Goal: Information Seeking & Learning: Learn about a topic

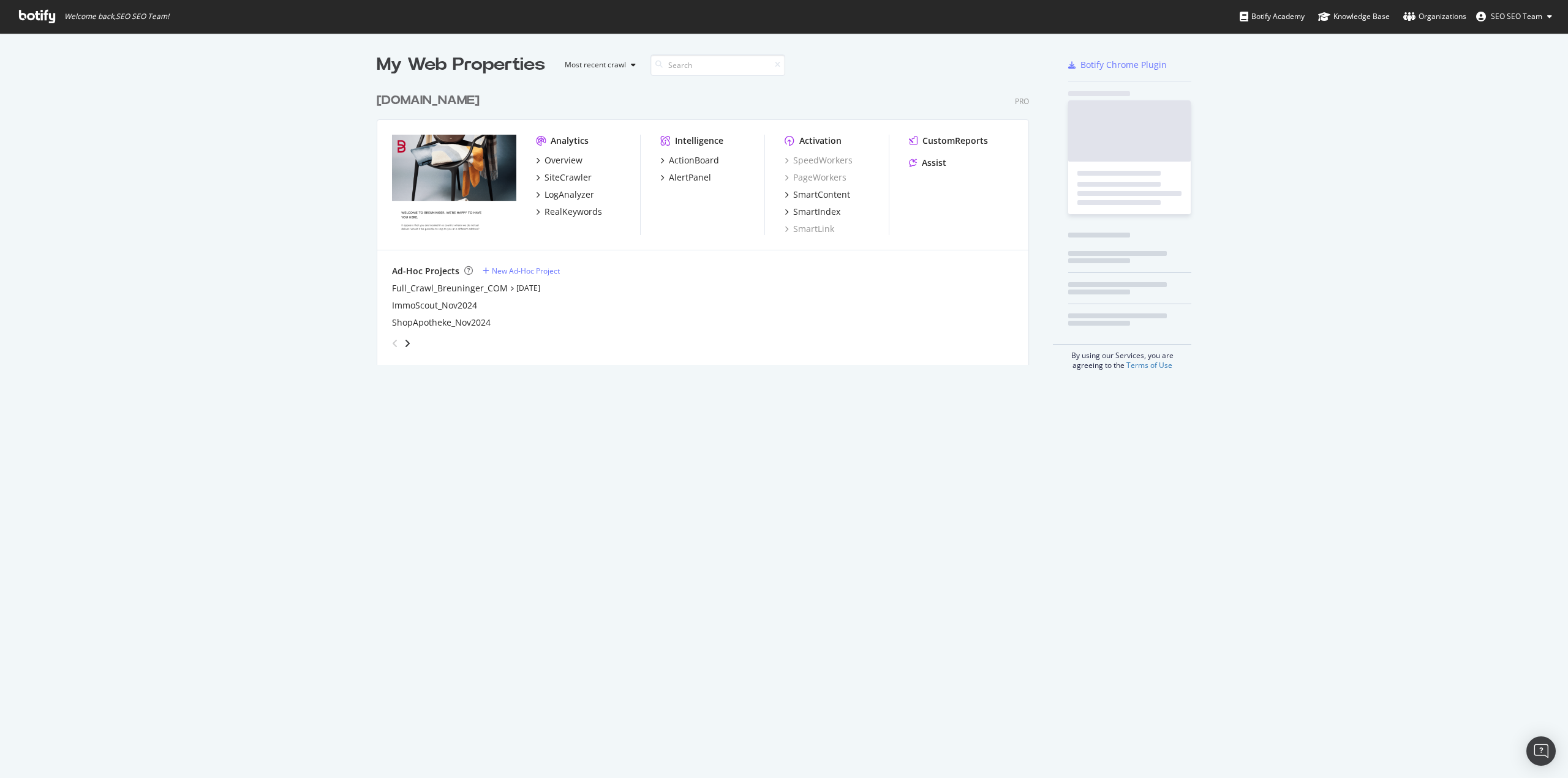
scroll to position [769, 1550]
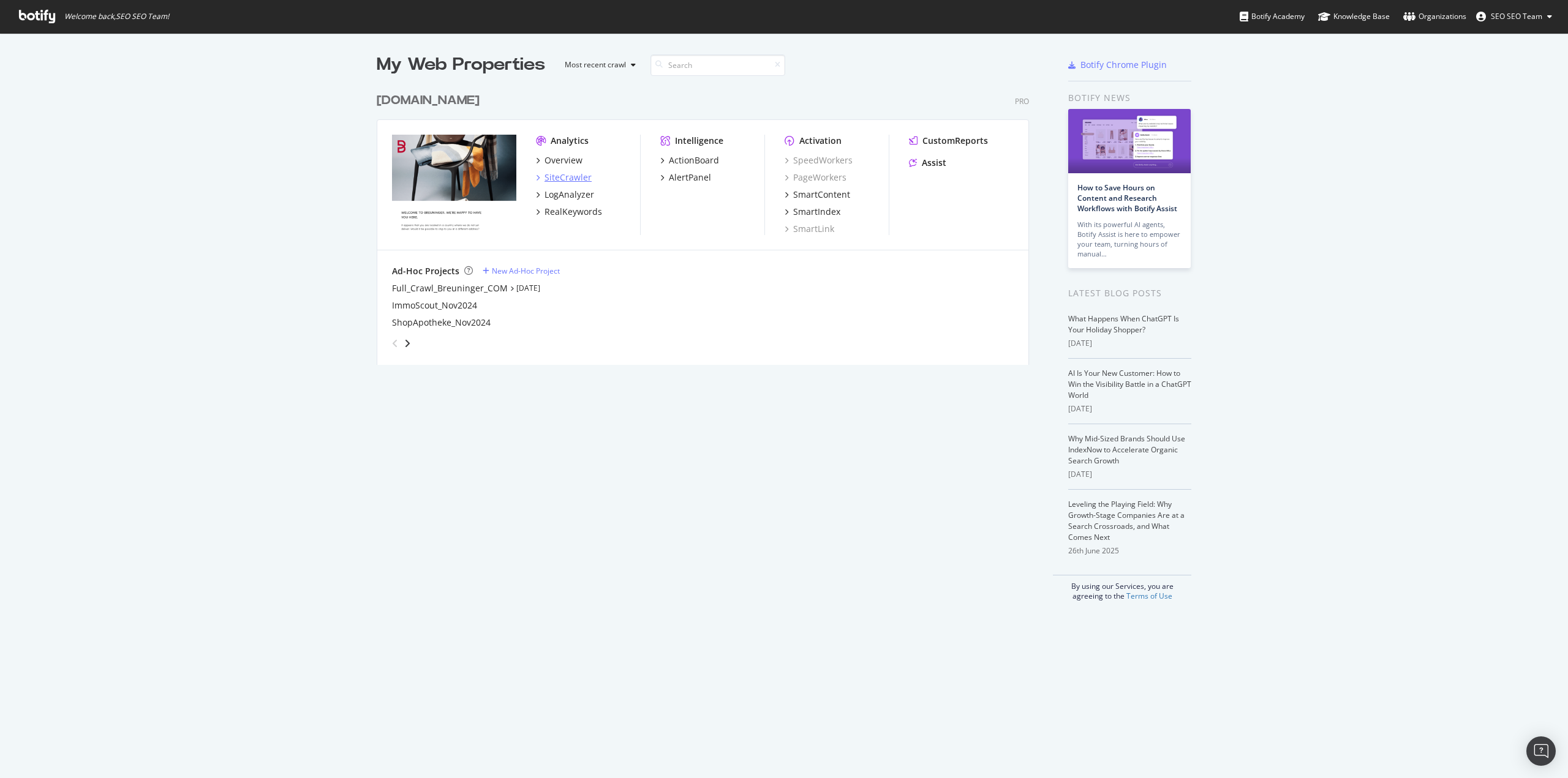
click at [557, 177] on div "SiteCrawler" at bounding box center [568, 177] width 47 height 12
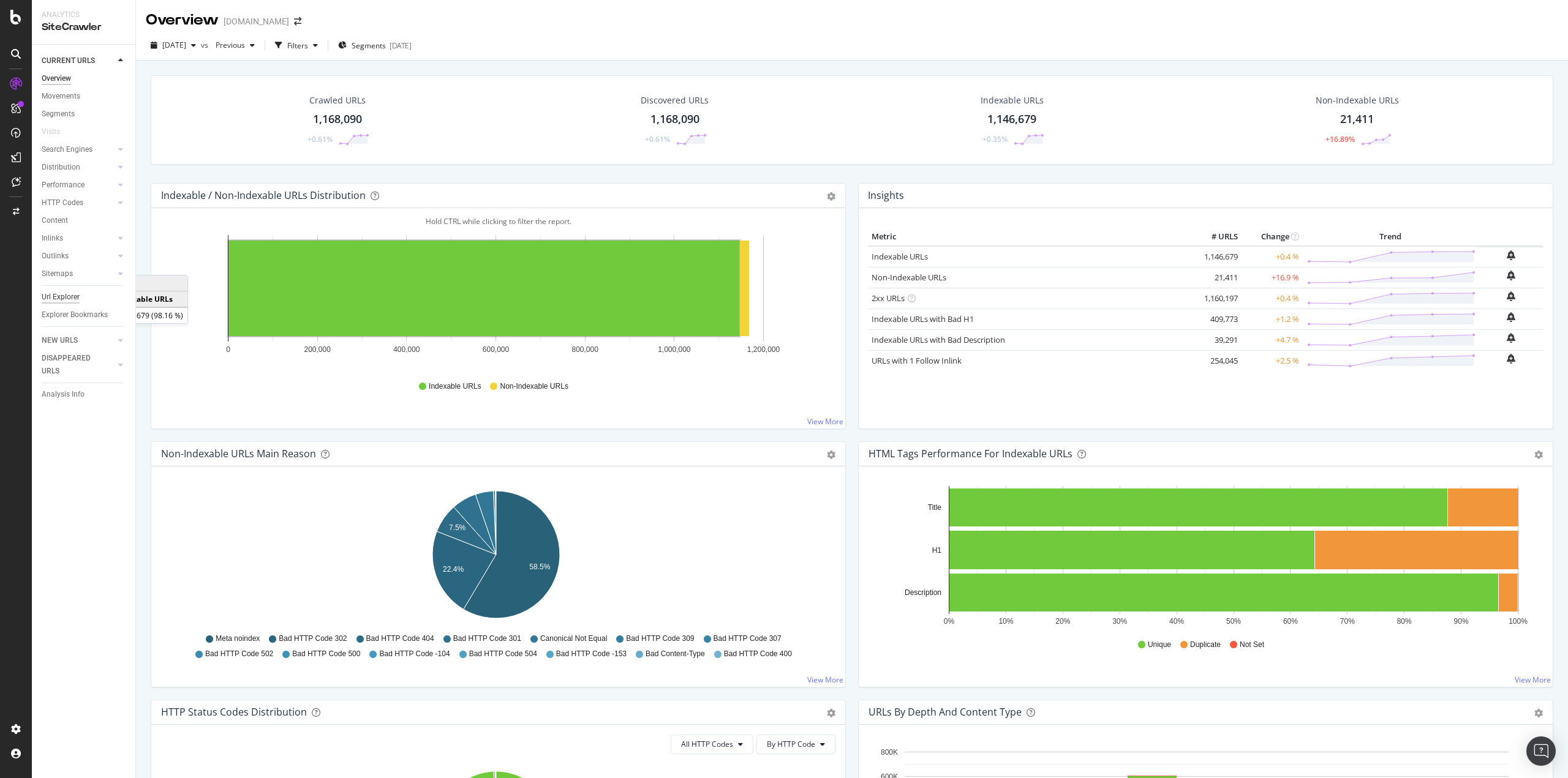
click at [73, 295] on div "Url Explorer" at bounding box center [61, 297] width 38 height 13
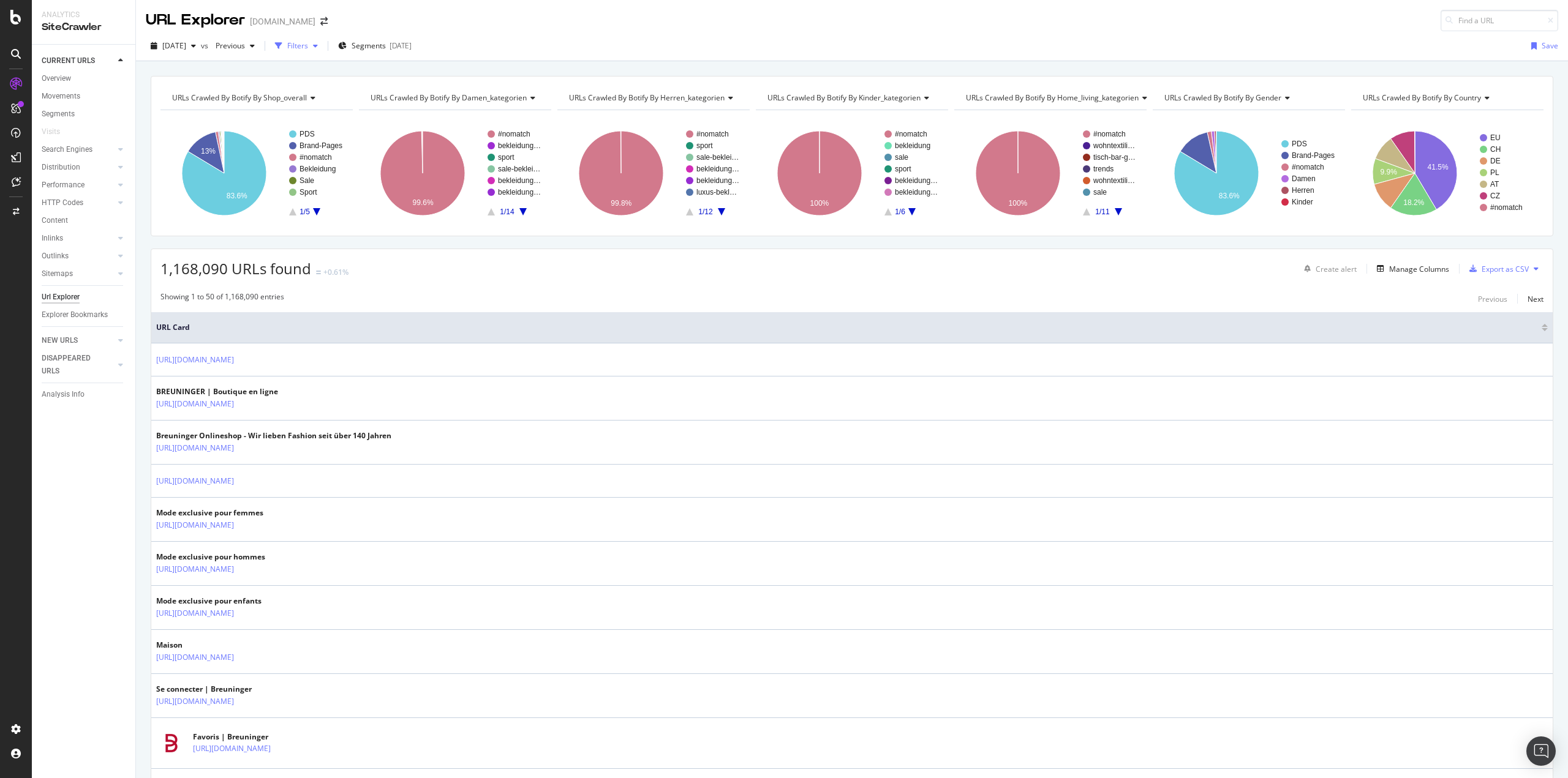
click at [308, 47] on div "Filters" at bounding box center [297, 45] width 21 height 10
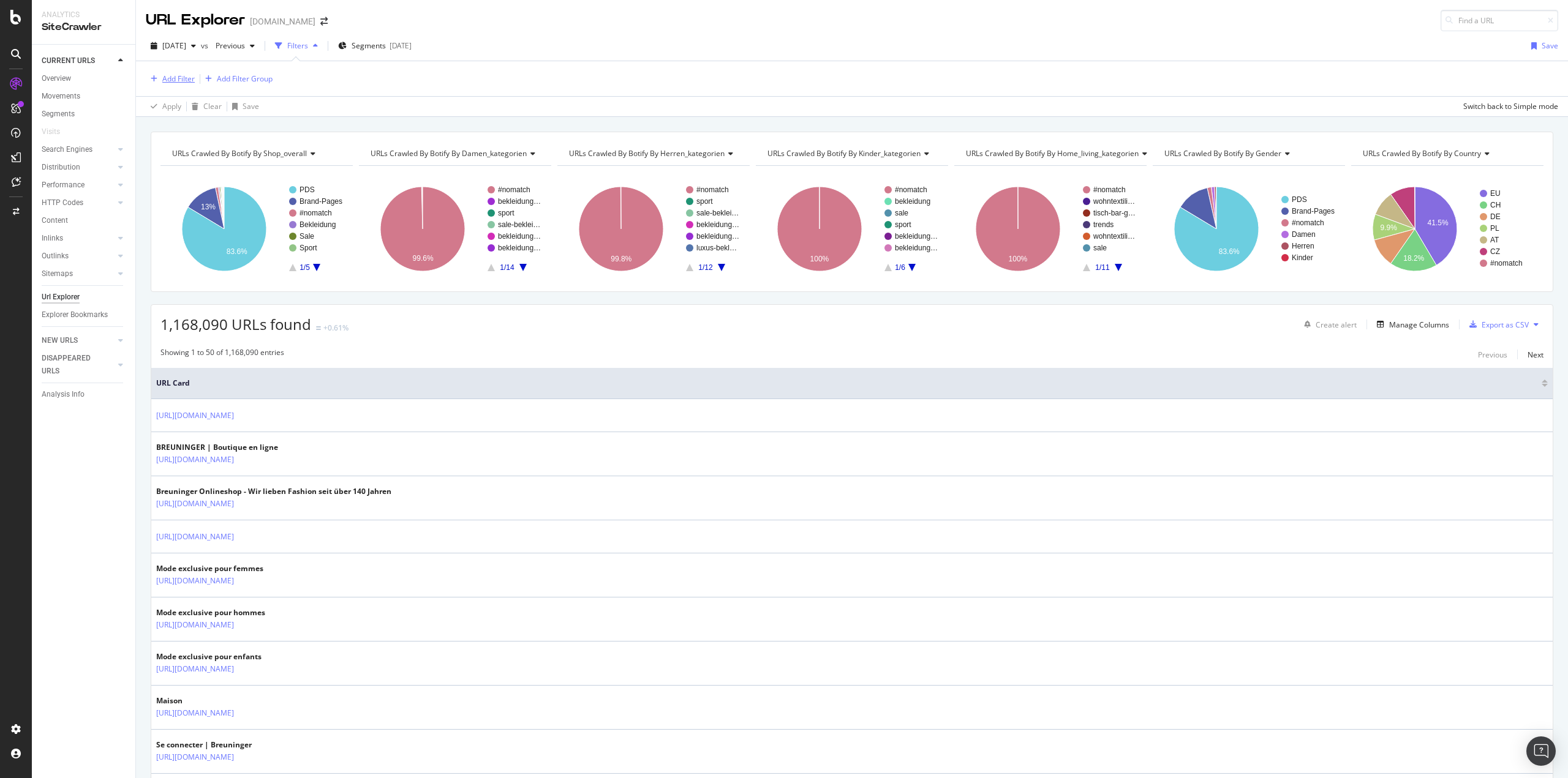
click at [165, 79] on div "Add Filter" at bounding box center [179, 79] width 33 height 10
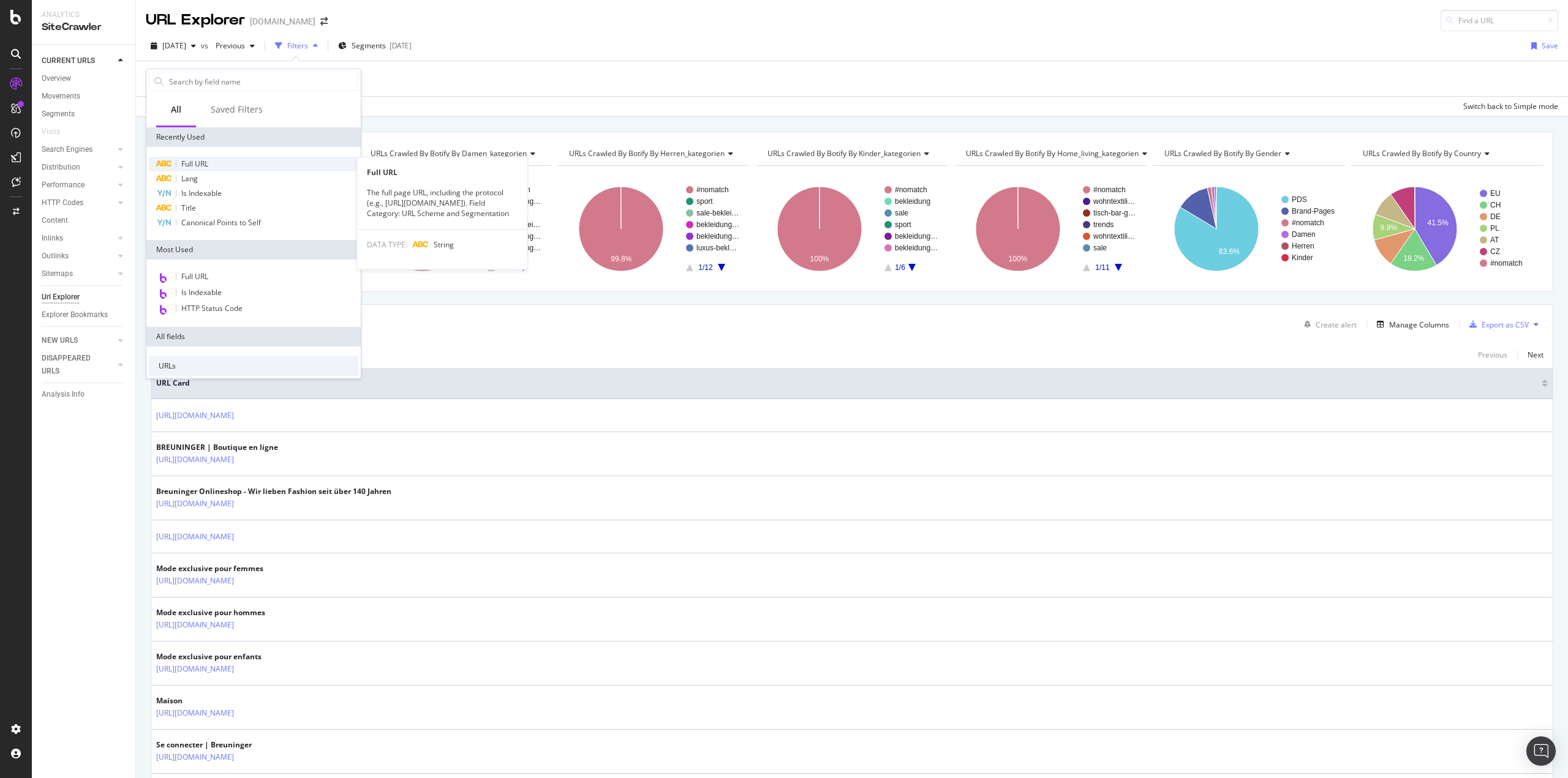
click at [201, 164] on span "Full URL" at bounding box center [194, 163] width 27 height 10
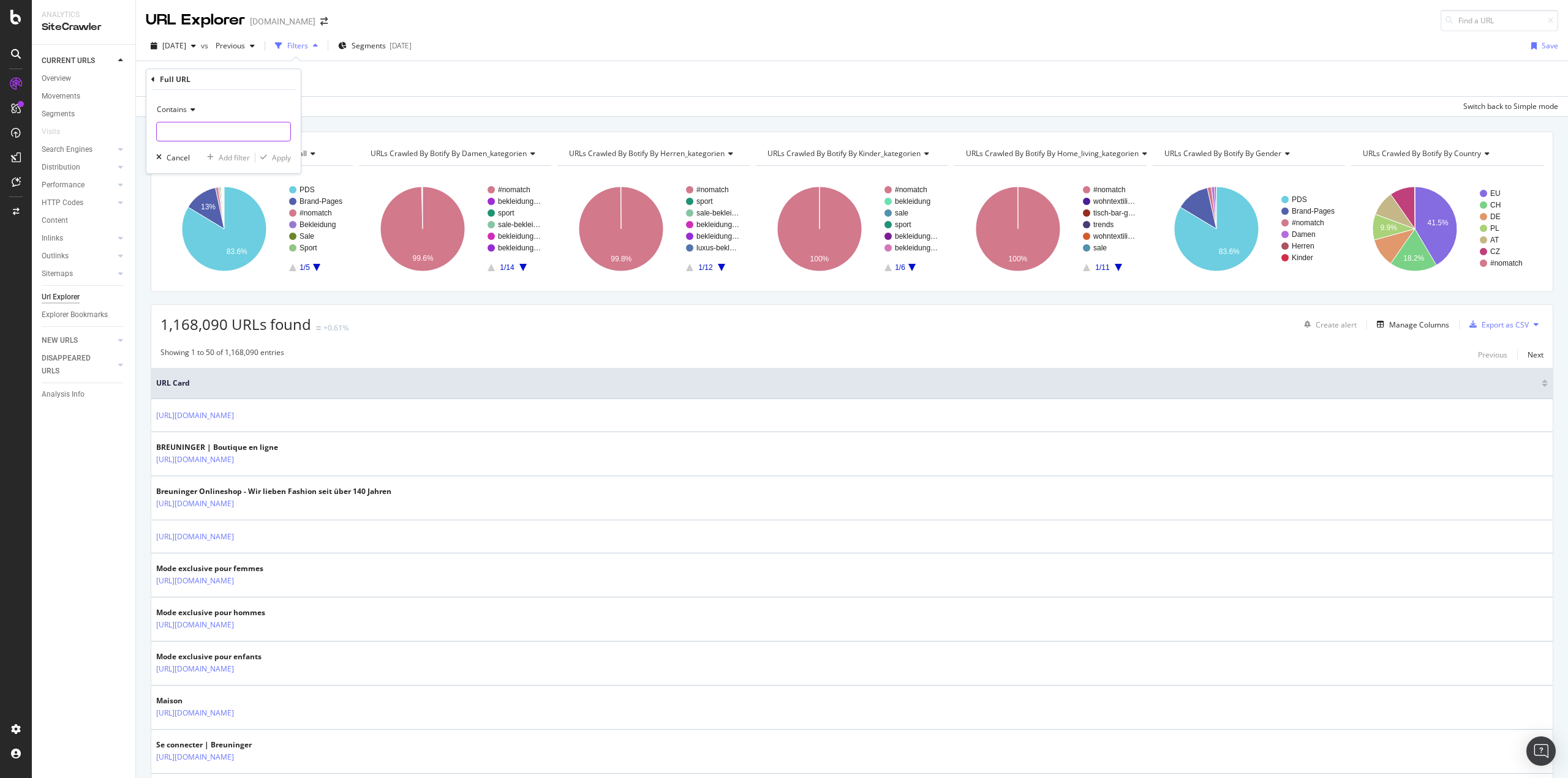
click at [194, 132] on input "text" at bounding box center [224, 131] width 134 height 20
paste input "/bekleidung/trachten"
type input "/bekleidung/trachten"
click at [277, 159] on div "Apply" at bounding box center [282, 157] width 19 height 10
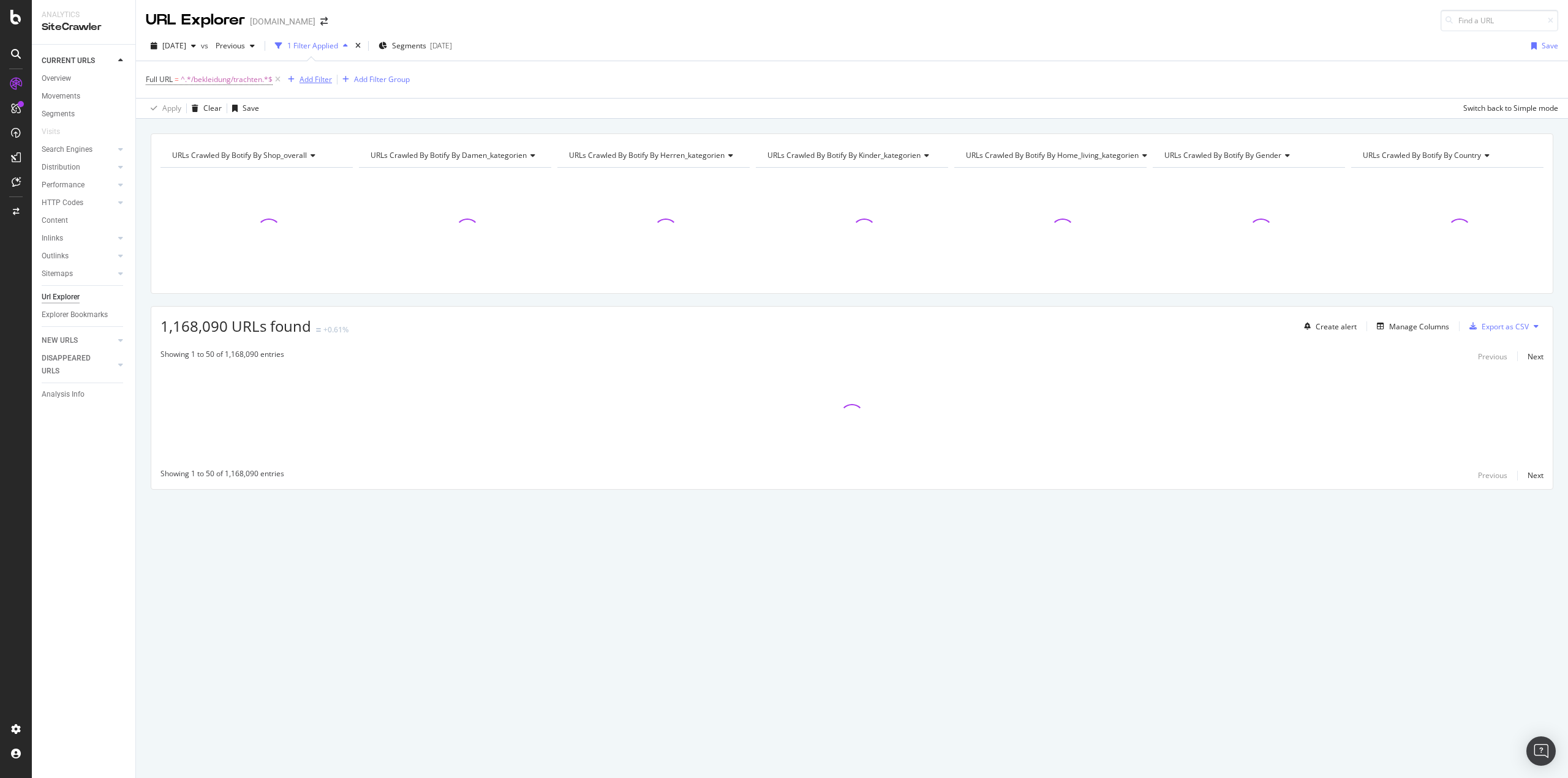
click at [308, 82] on div "Add Filter" at bounding box center [316, 80] width 33 height 10
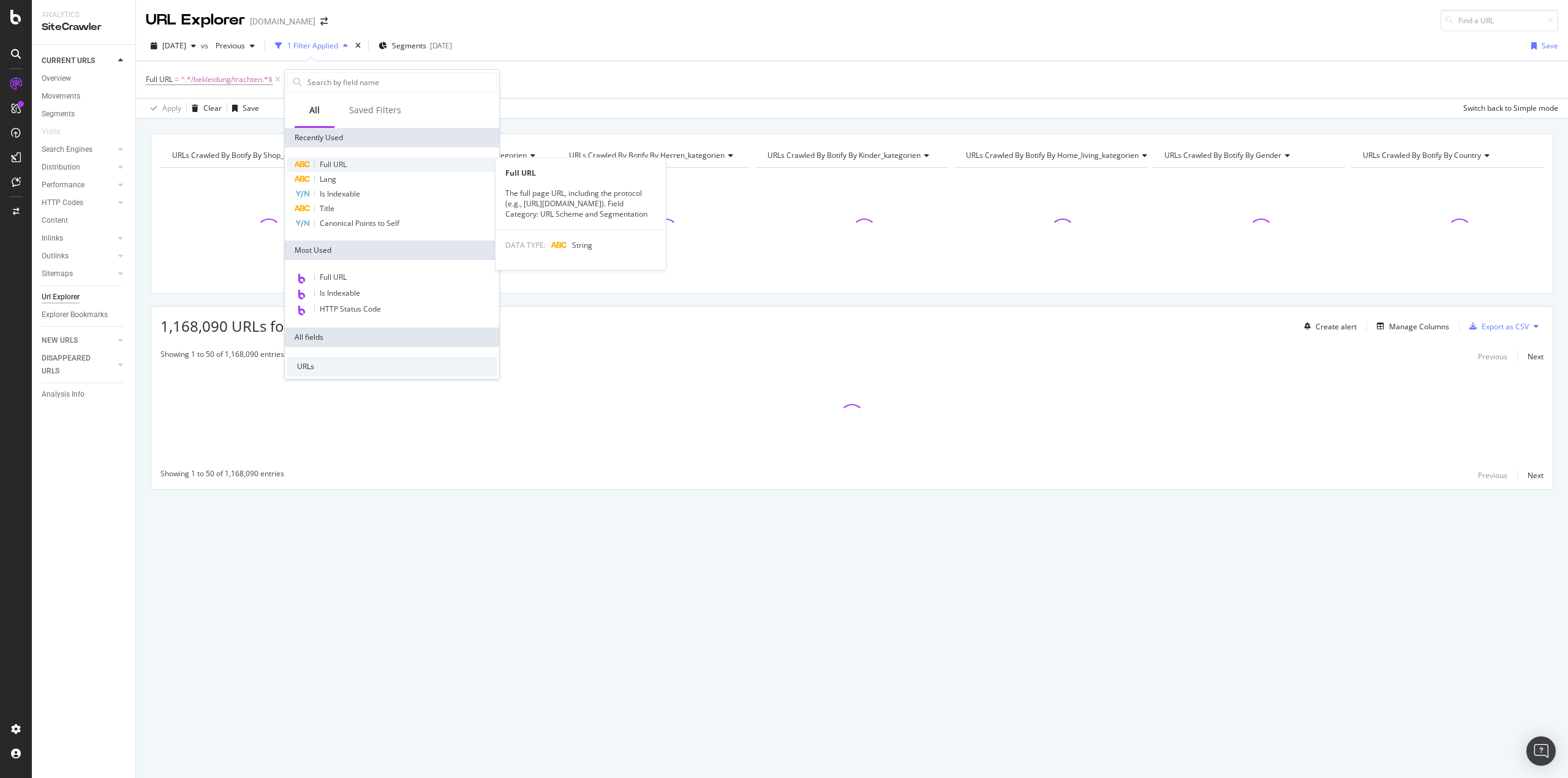
click at [343, 160] on span "Full URL" at bounding box center [332, 164] width 27 height 10
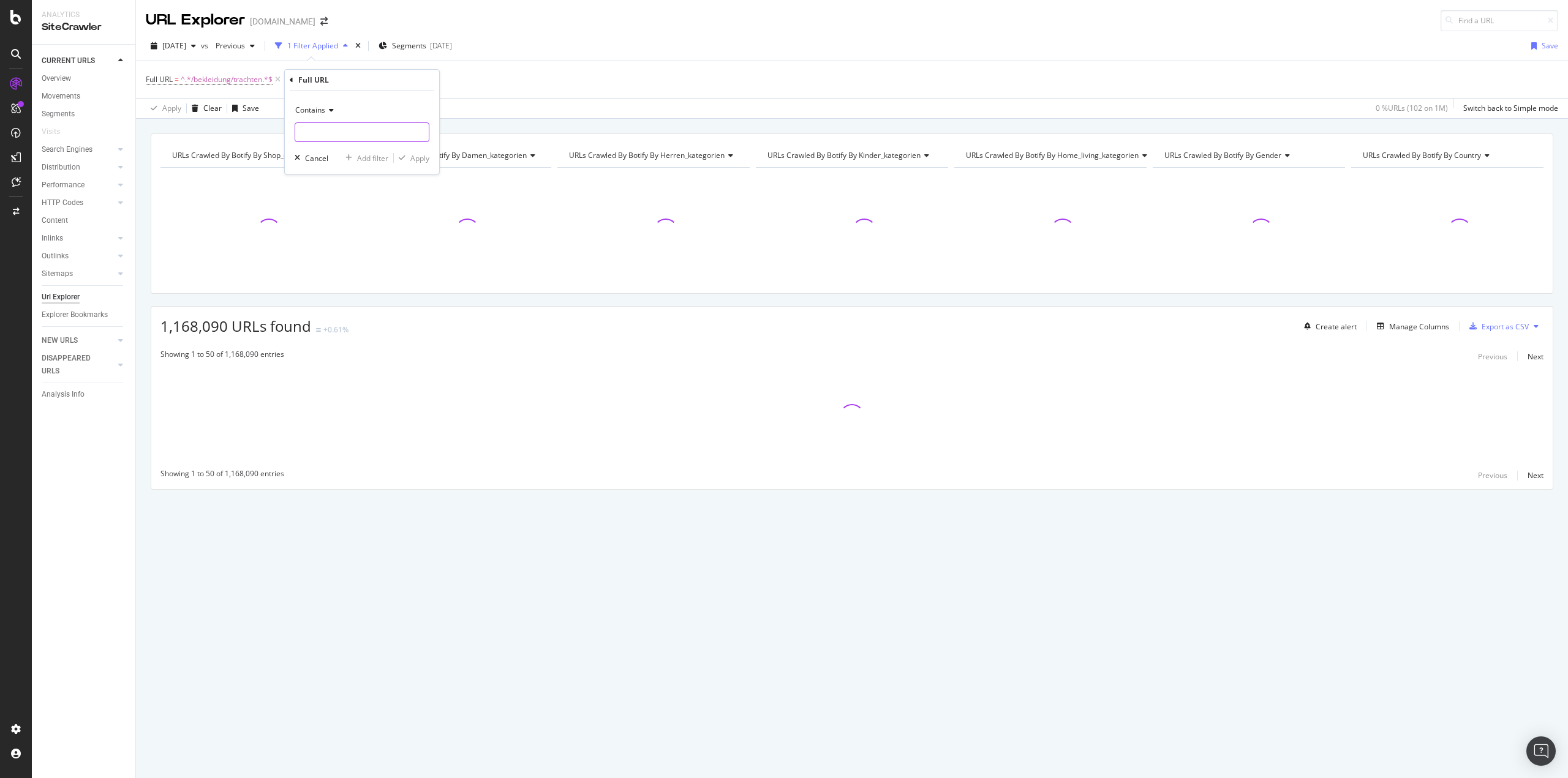
click at [334, 137] on input "text" at bounding box center [362, 132] width 134 height 20
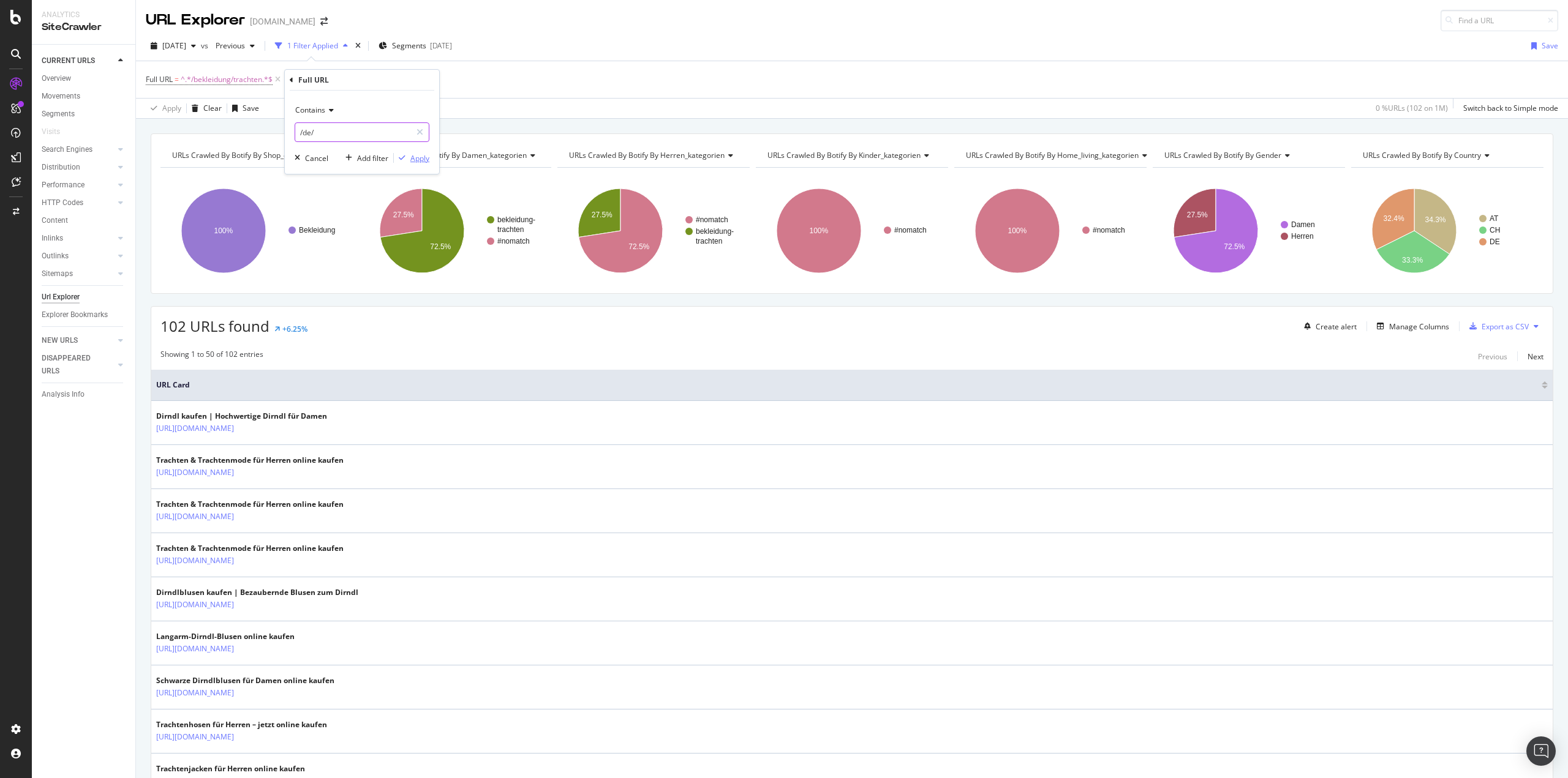
type input "/de/"
click at [423, 160] on div "Apply" at bounding box center [420, 158] width 19 height 10
click at [738, 331] on div "33 URLs found - Create alert Manage Columns Export as CSV" at bounding box center [852, 321] width 1401 height 30
click at [1420, 329] on div "Manage Columns" at bounding box center [1419, 326] width 60 height 10
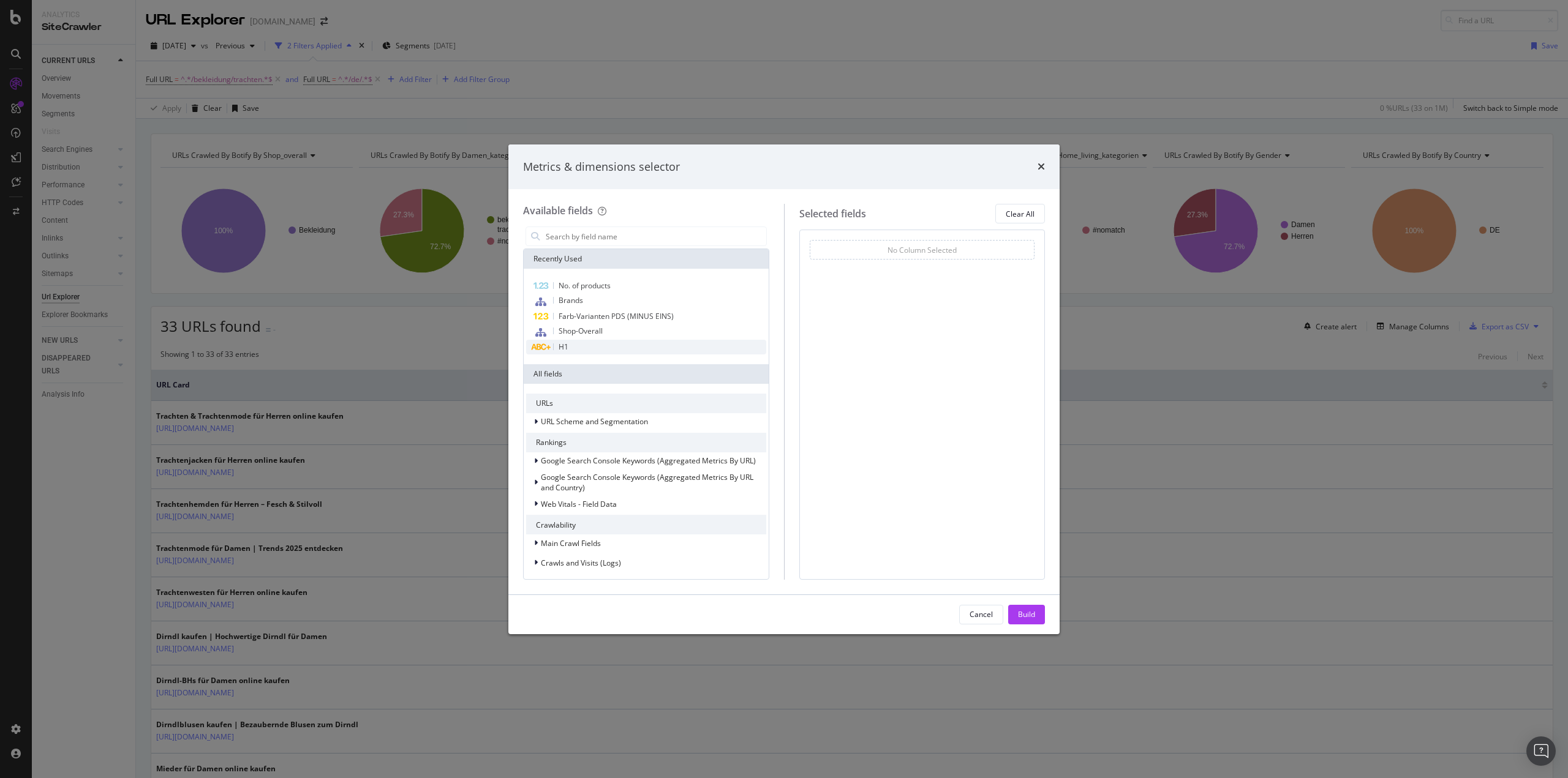
click at [586, 347] on div "H1" at bounding box center [646, 347] width 240 height 15
click at [1025, 613] on div "Build" at bounding box center [1027, 615] width 17 height 10
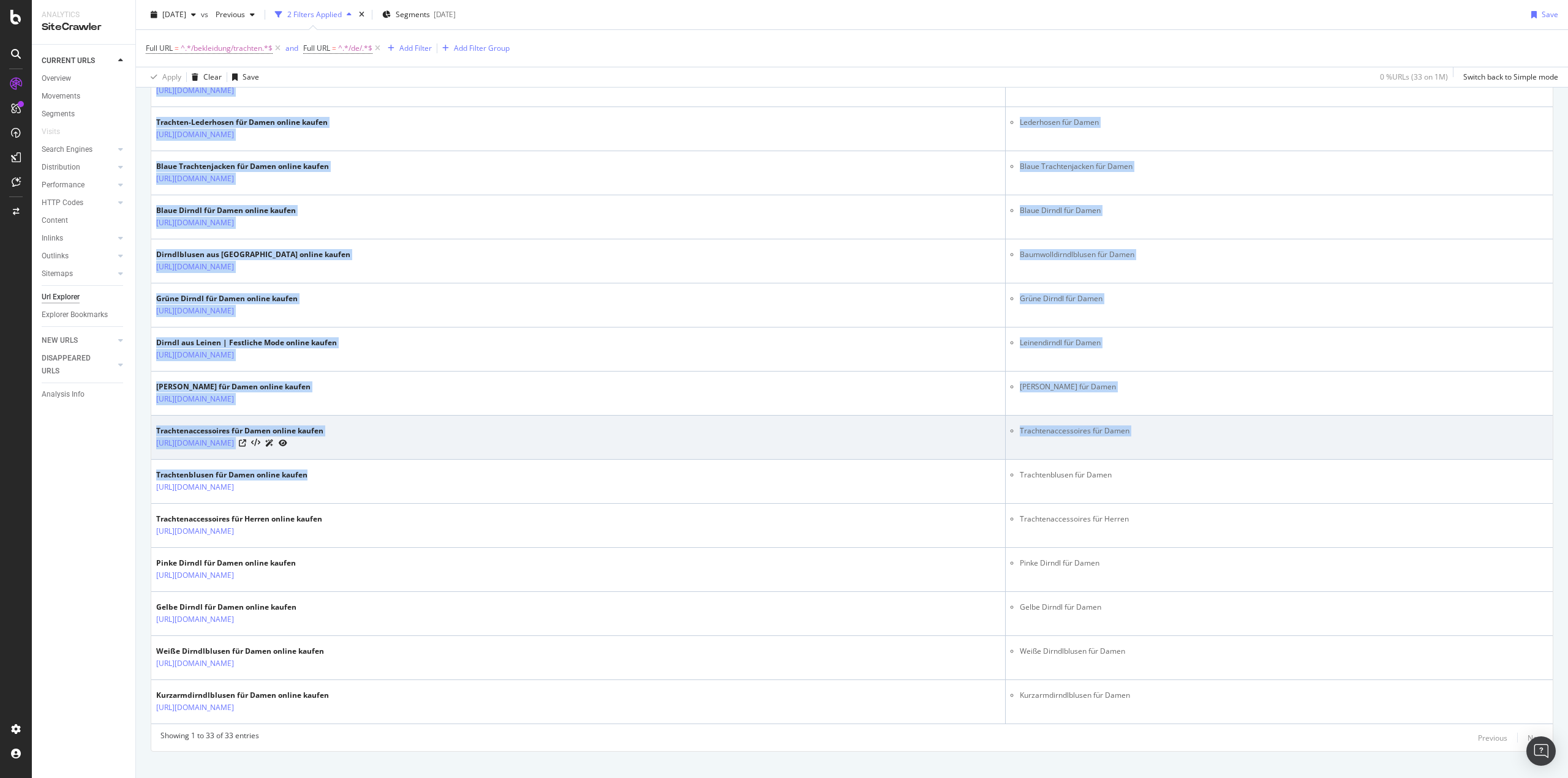
scroll to position [1149, 0]
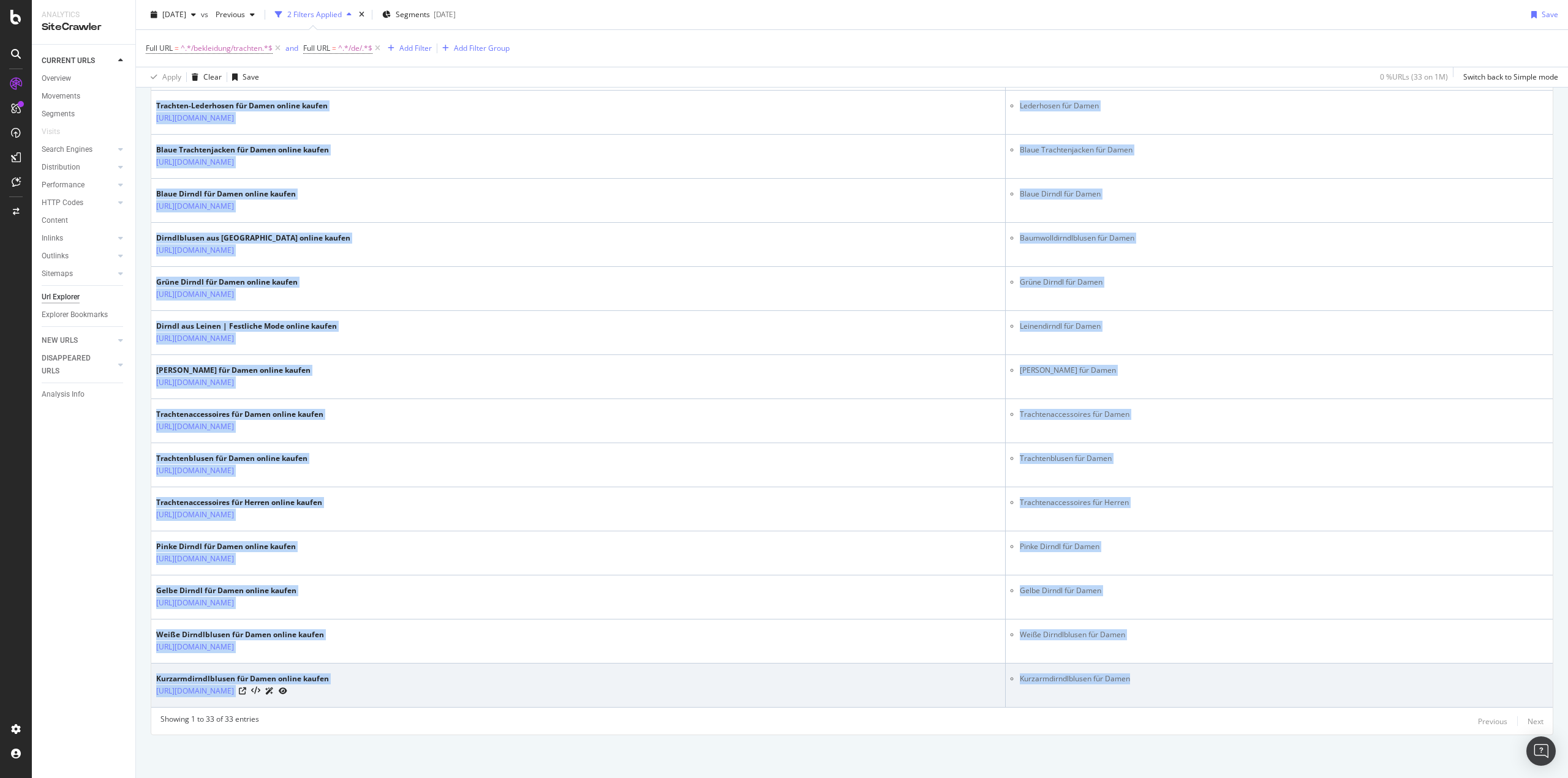
drag, startPoint x: 158, startPoint y: 384, endPoint x: 1245, endPoint y: 683, distance: 1127.4
copy table "LOR Ipsu D7 Sitametc & Adipiscingel sed Doeius tempor incidi utlab://etd.magnaa…"
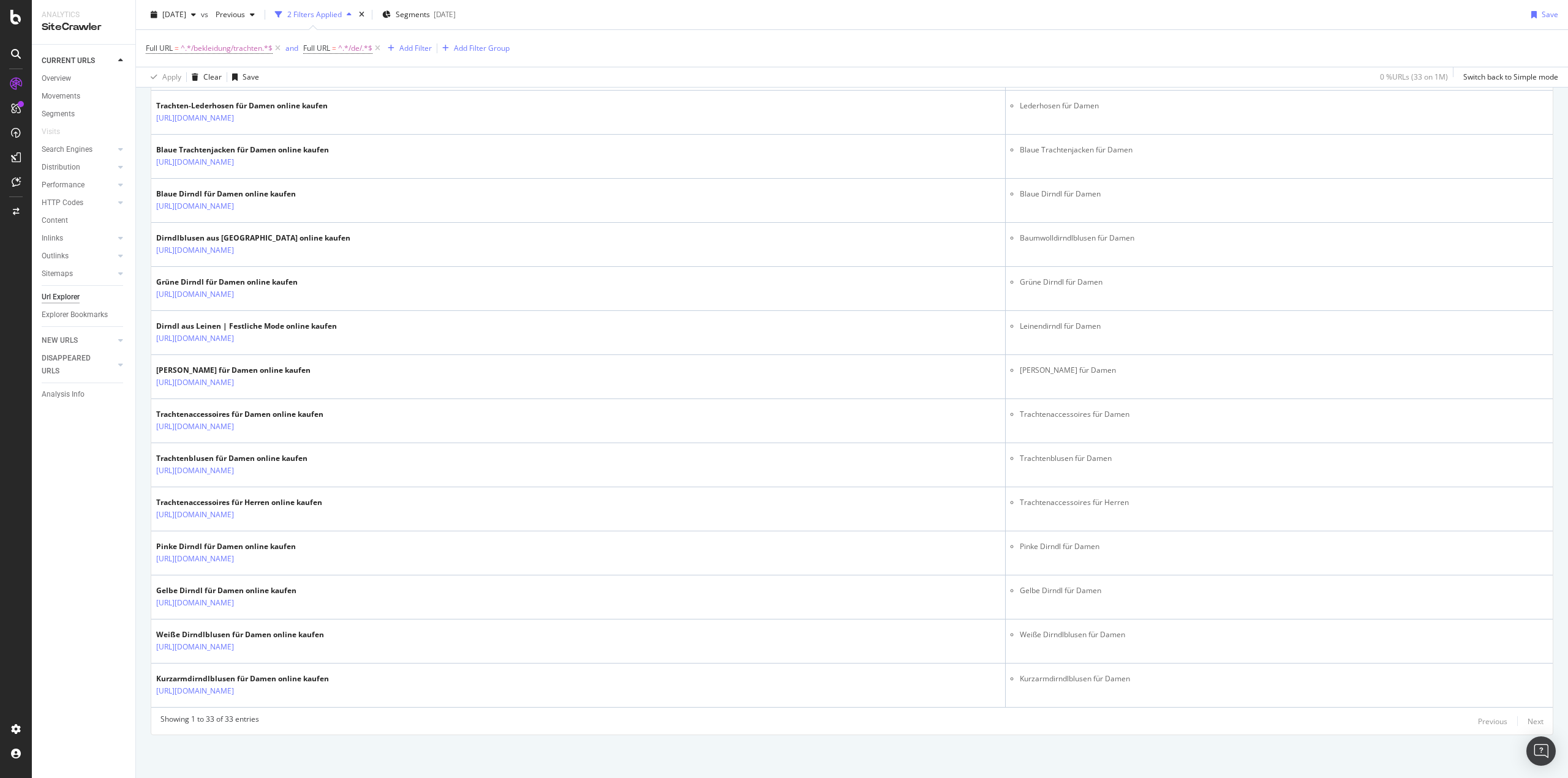
click at [76, 497] on div "CURRENT URLS Overview Movements Segments Visits Search Engines Top Charts Segme…" at bounding box center [83, 411] width 104 height 733
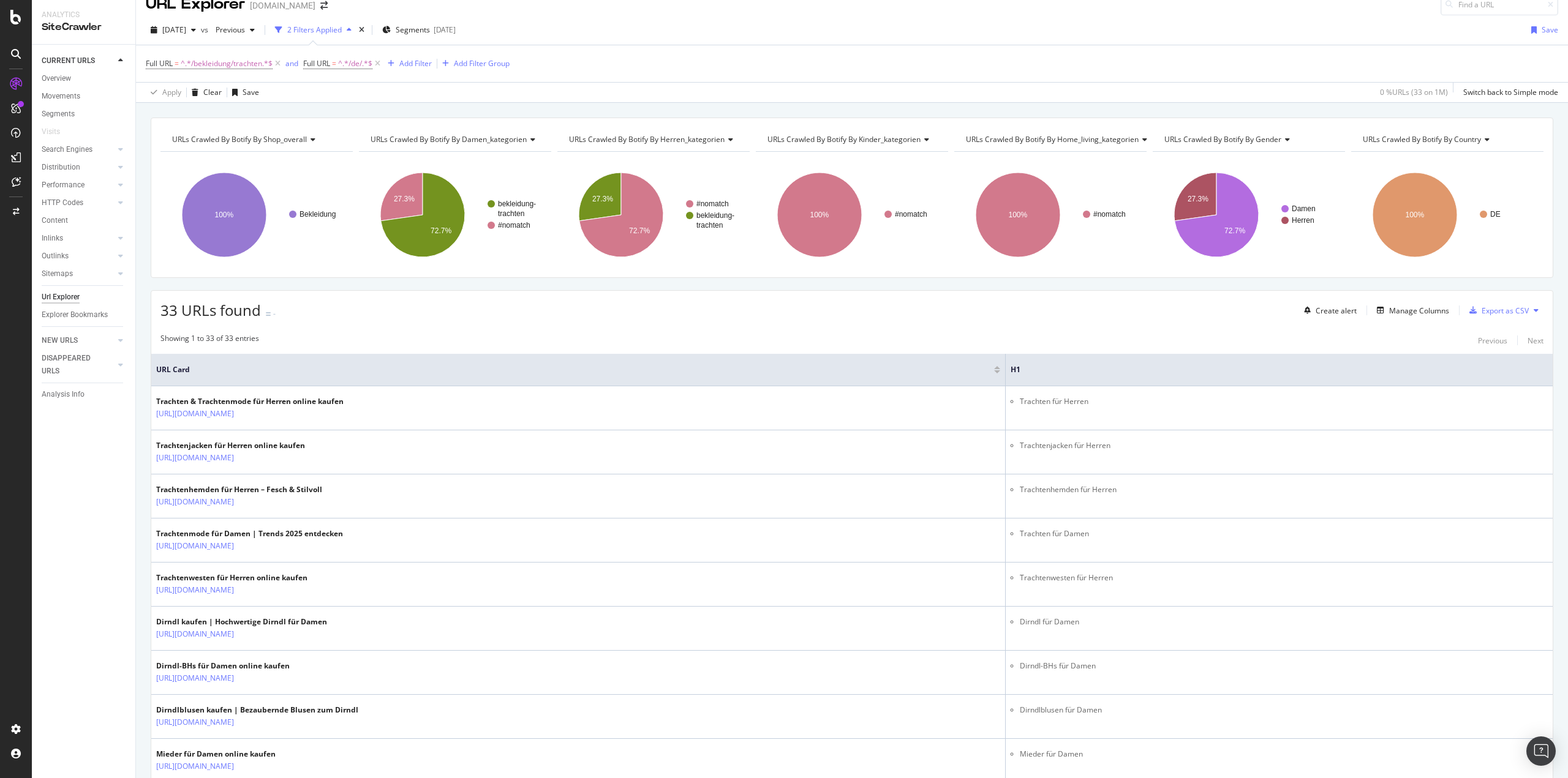
scroll to position [0, 0]
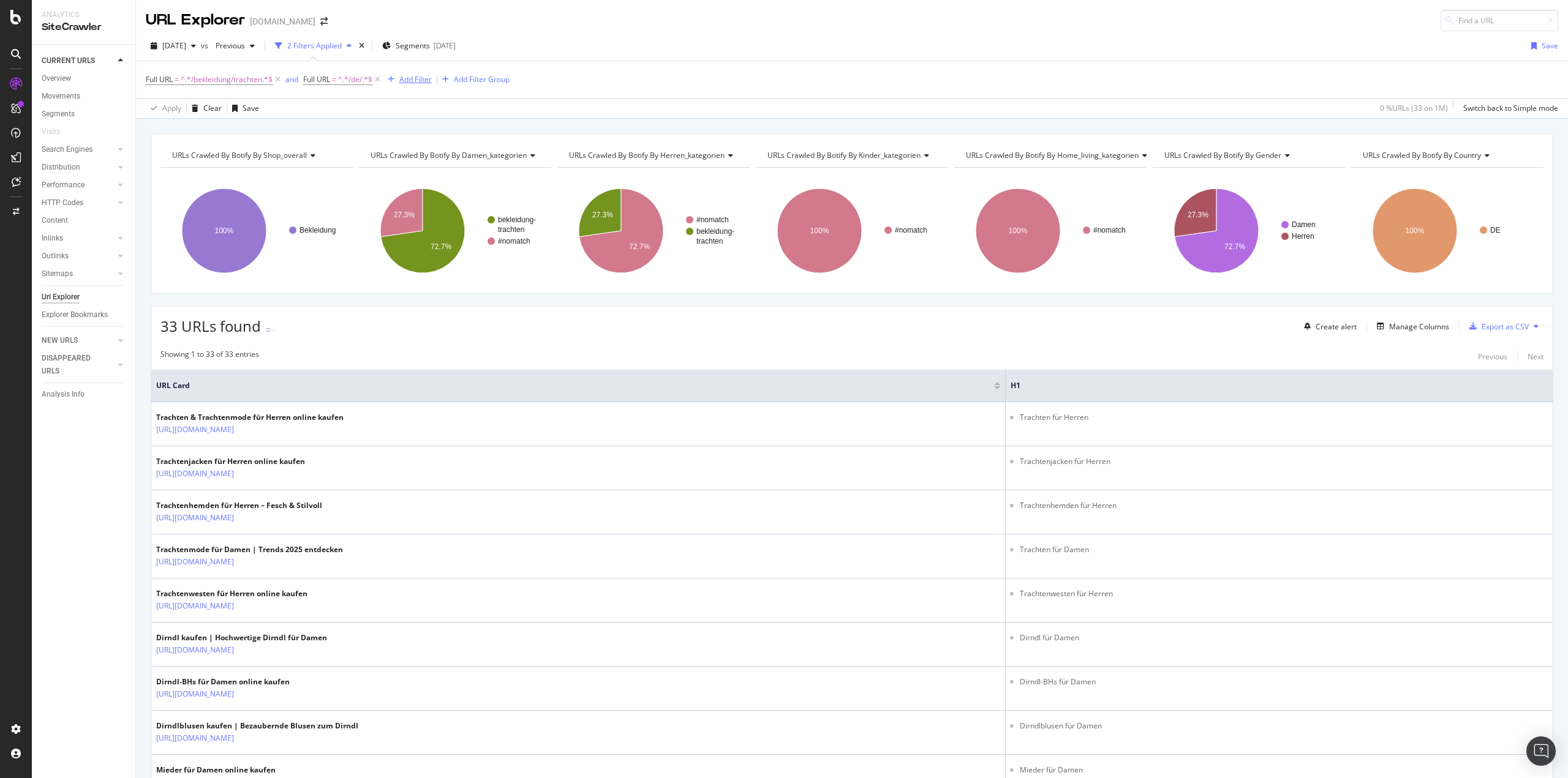
click at [429, 78] on div "Add Filter" at bounding box center [415, 80] width 33 height 10
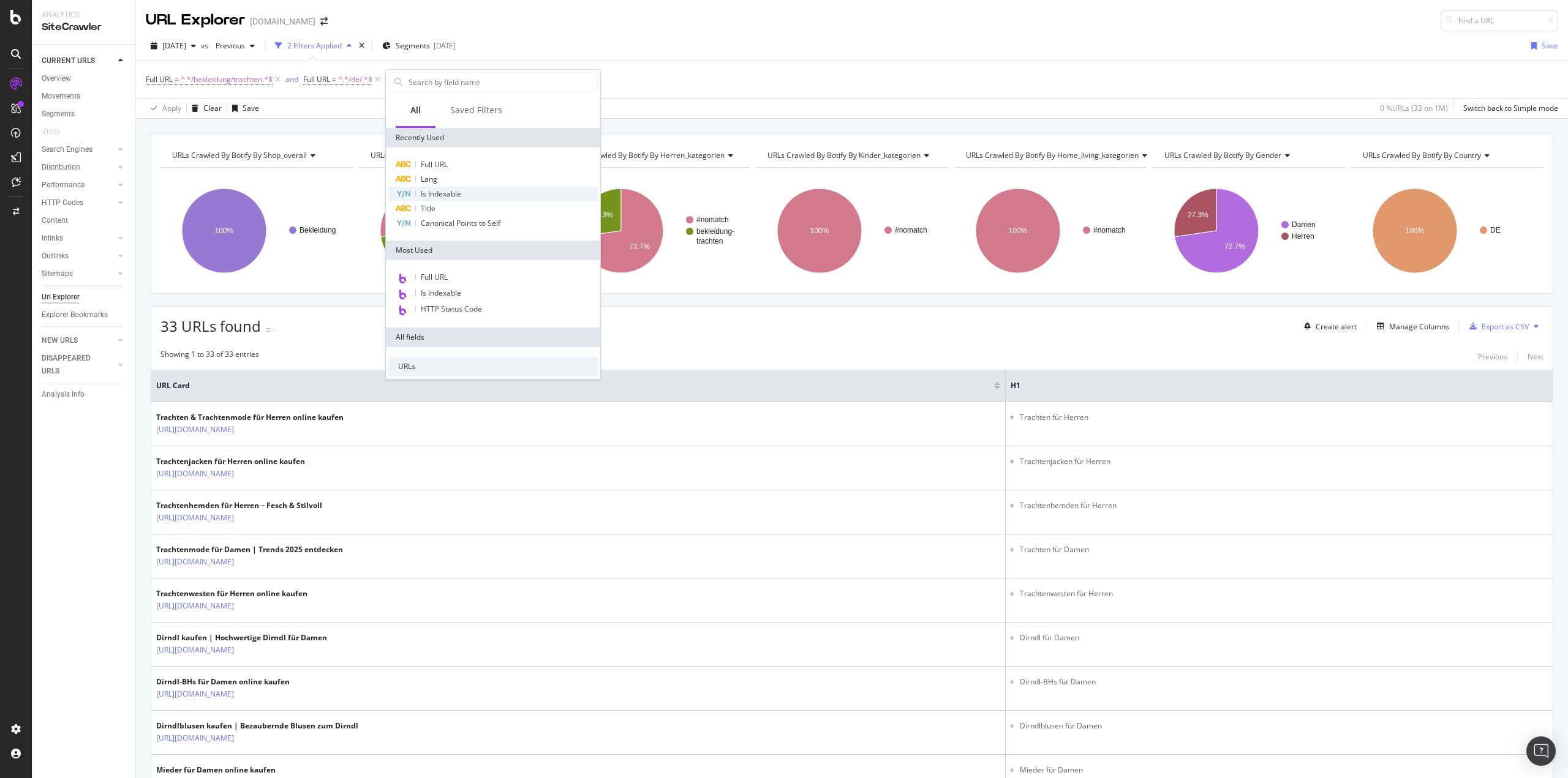
click at [453, 188] on div "Is Indexable" at bounding box center [492, 193] width 210 height 15
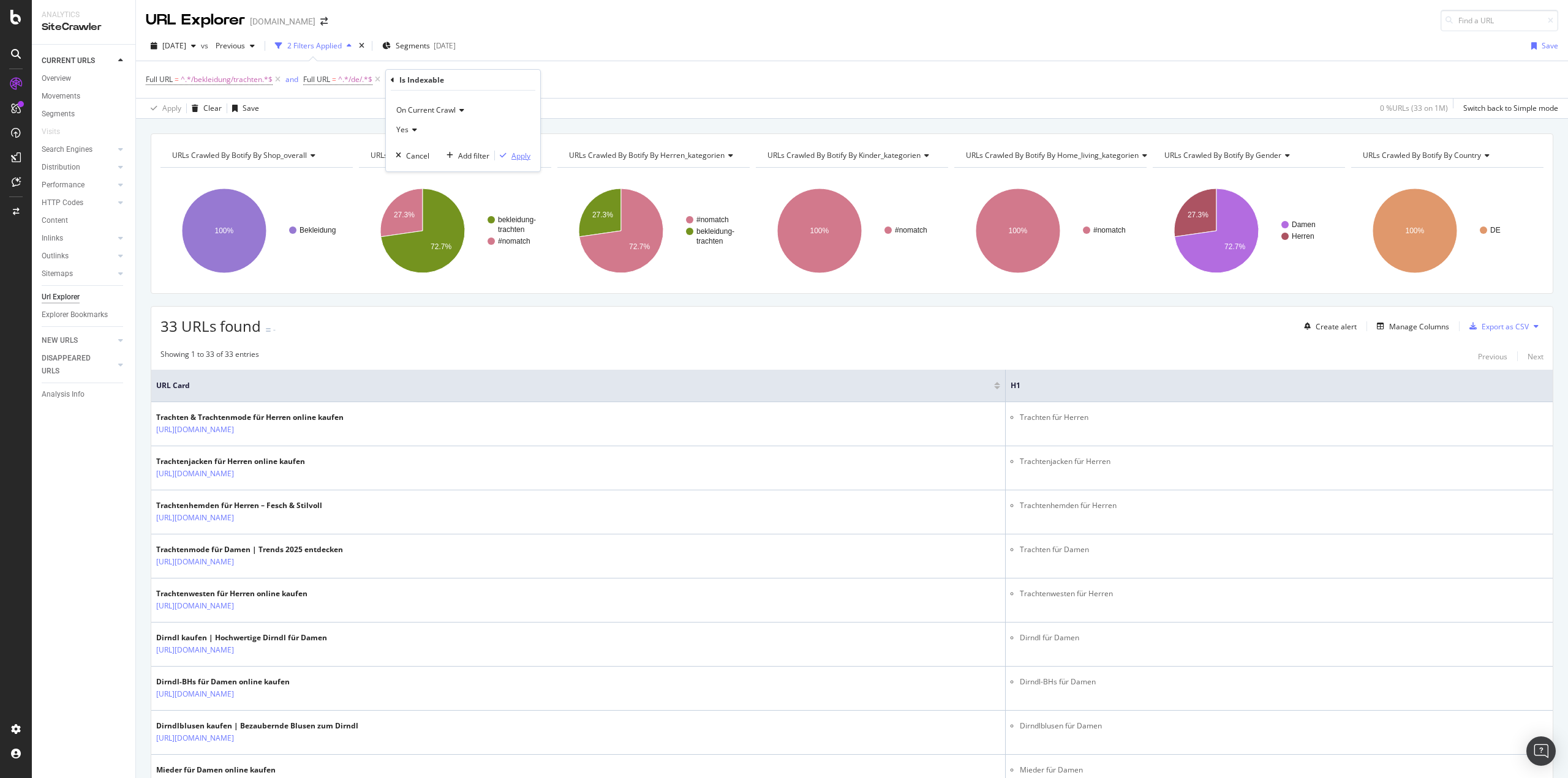
click at [524, 159] on div "Apply" at bounding box center [521, 156] width 19 height 10
